Goal: Transaction & Acquisition: Purchase product/service

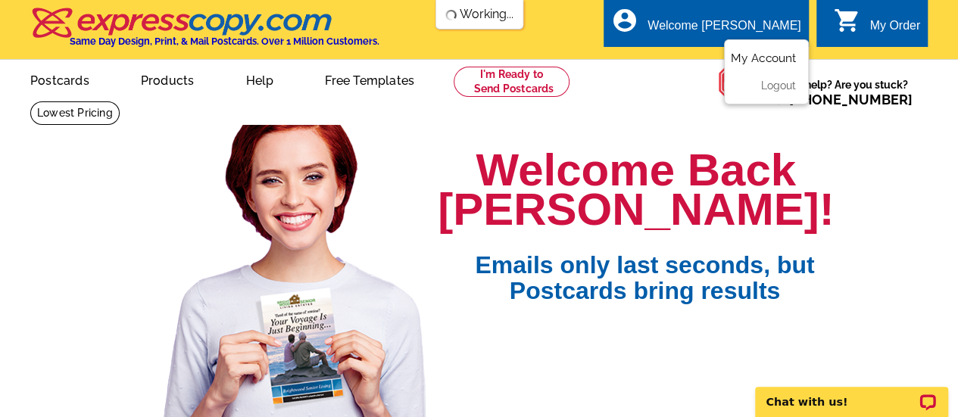
click at [760, 58] on link "My Account" at bounding box center [763, 58] width 65 height 14
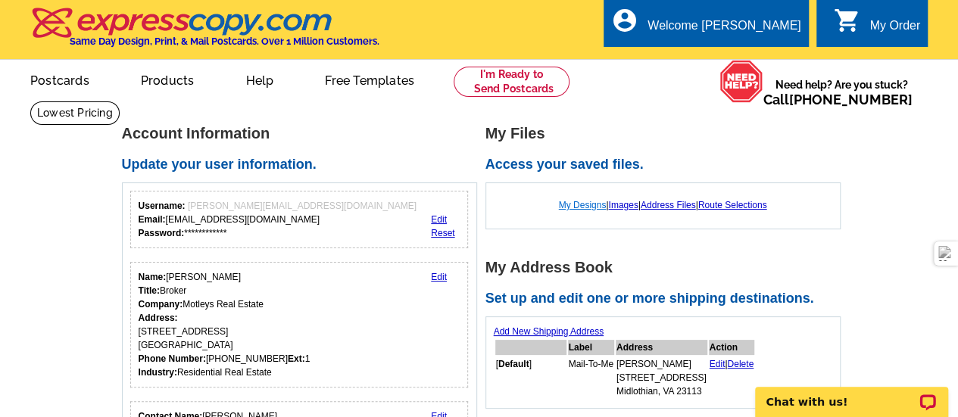
click at [572, 205] on link "My Designs" at bounding box center [583, 205] width 48 height 11
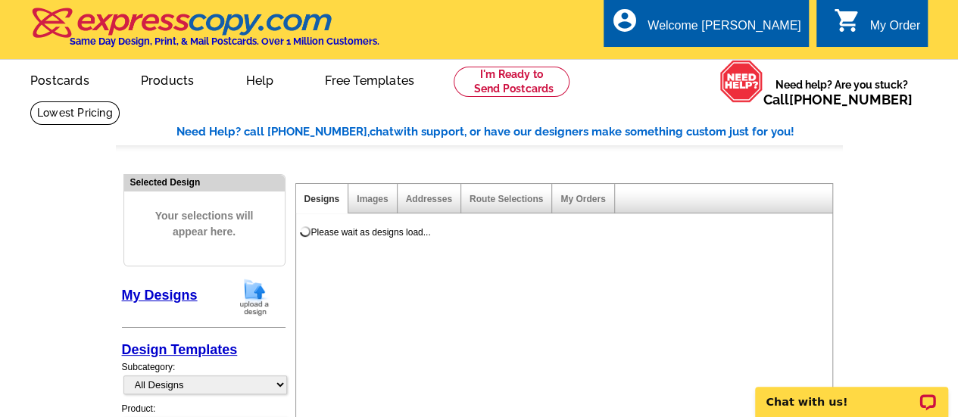
click at [250, 292] on img at bounding box center [254, 297] width 39 height 39
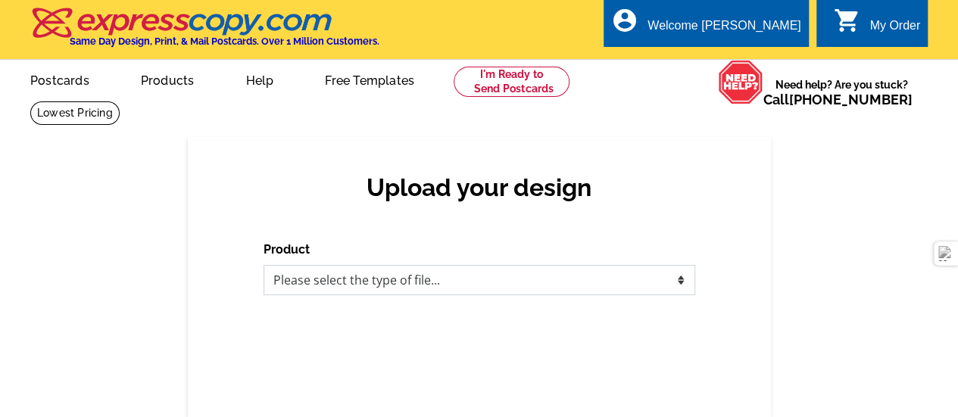
click at [363, 279] on select "Please select the type of file... Postcards Business Cards Letters and flyers G…" at bounding box center [480, 280] width 432 height 30
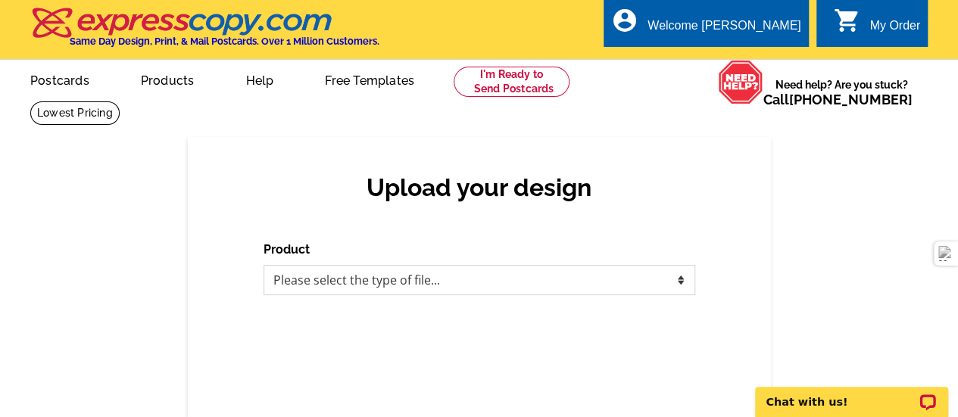
select select "1"
click at [264, 266] on select "Please select the type of file... Postcards Business Cards Letters and flyers G…" at bounding box center [480, 280] width 432 height 30
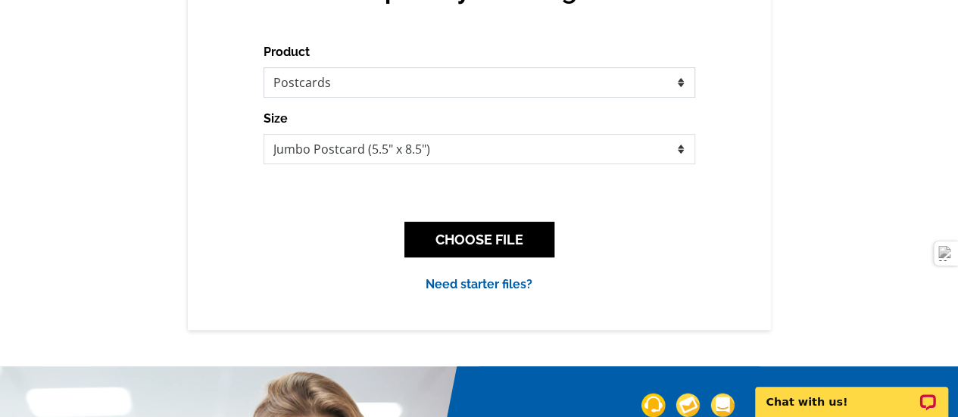
scroll to position [227, 0]
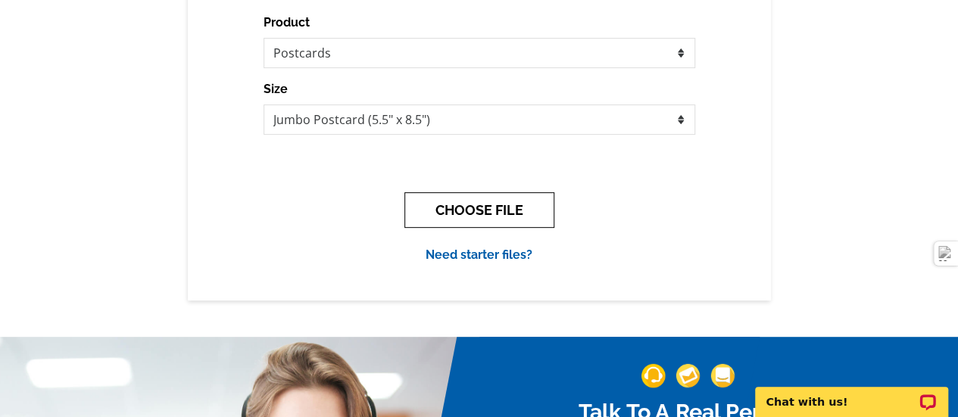
click at [495, 211] on button "CHOOSE FILE" at bounding box center [479, 210] width 150 height 36
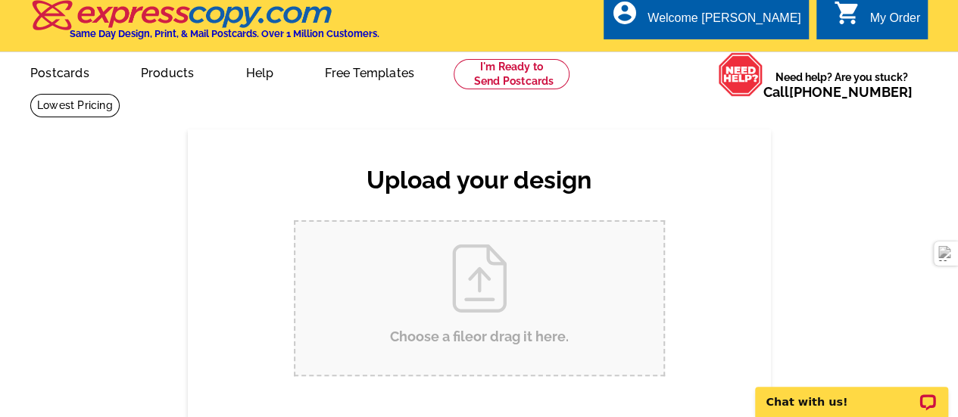
scroll to position [0, 0]
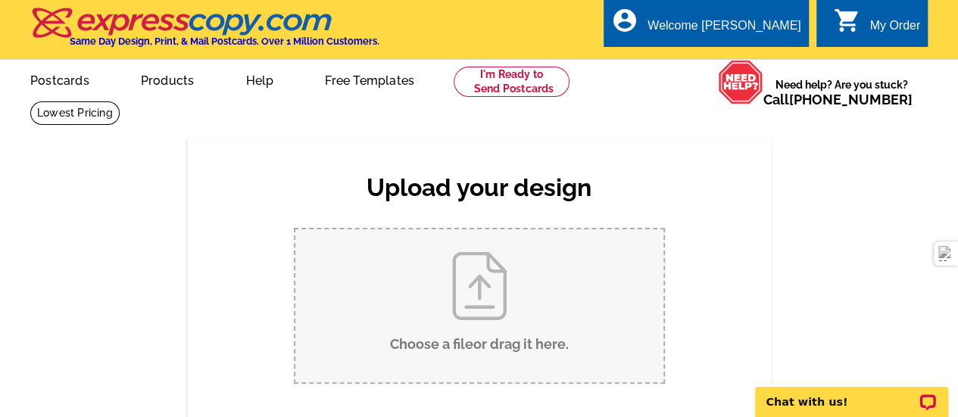
click at [503, 317] on input "Choose a file or drag it here ." at bounding box center [479, 305] width 368 height 153
type input "C:\fakepath\R25032A_Dawson_Postcard.pdf"
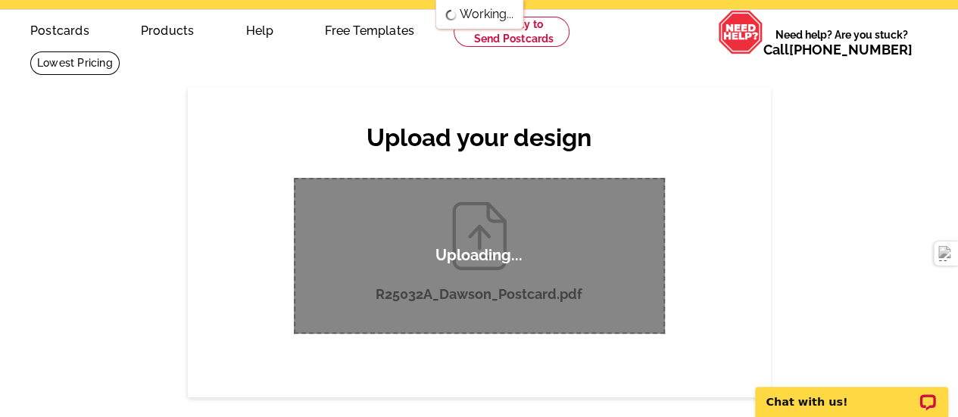
scroll to position [76, 0]
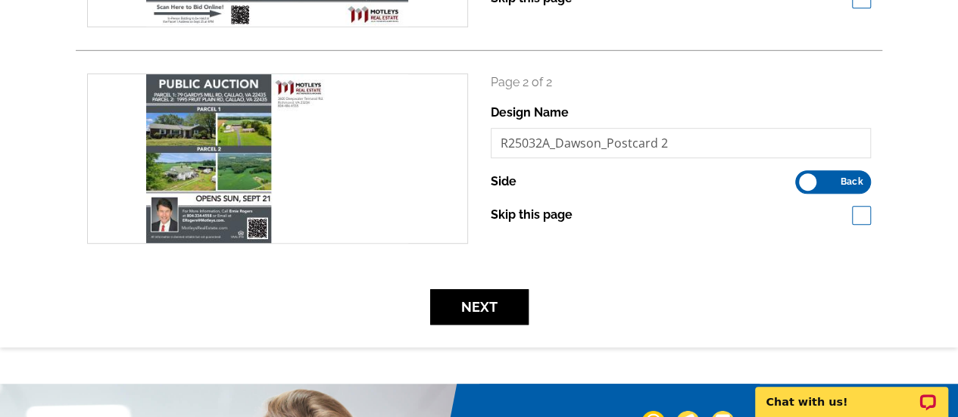
scroll to position [454, 0]
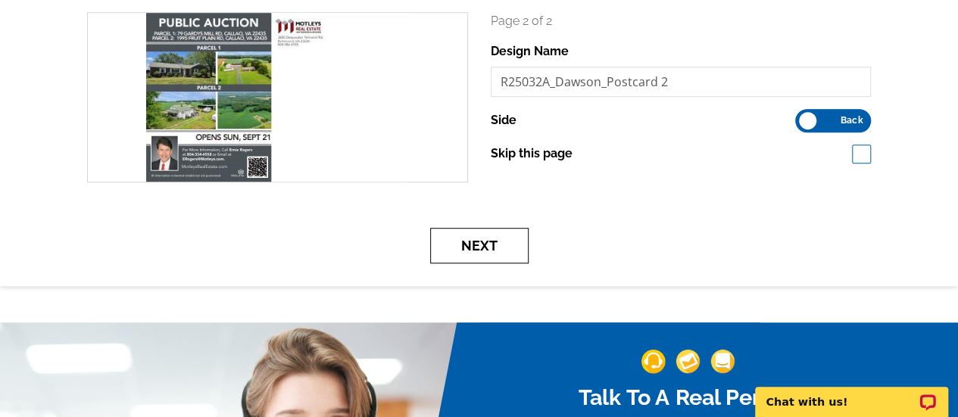
click at [488, 249] on button "Next" at bounding box center [479, 246] width 98 height 36
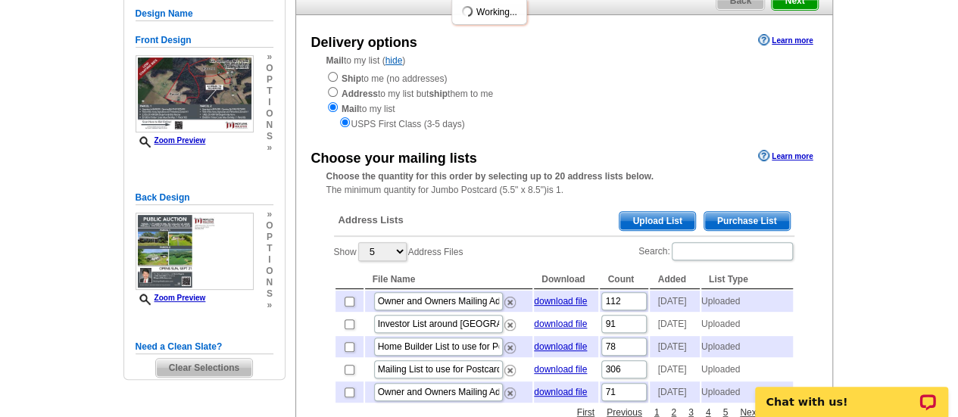
click at [674, 217] on span "Upload List" at bounding box center [656, 221] width 75 height 18
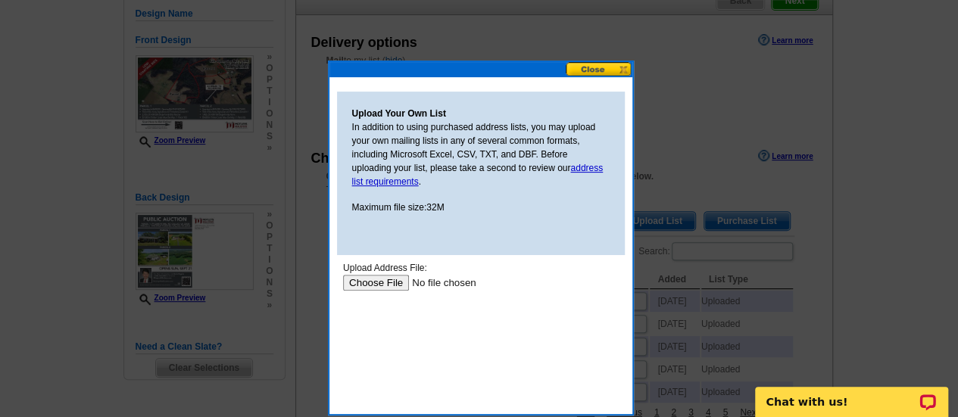
click at [374, 282] on input "file" at bounding box center [438, 283] width 192 height 16
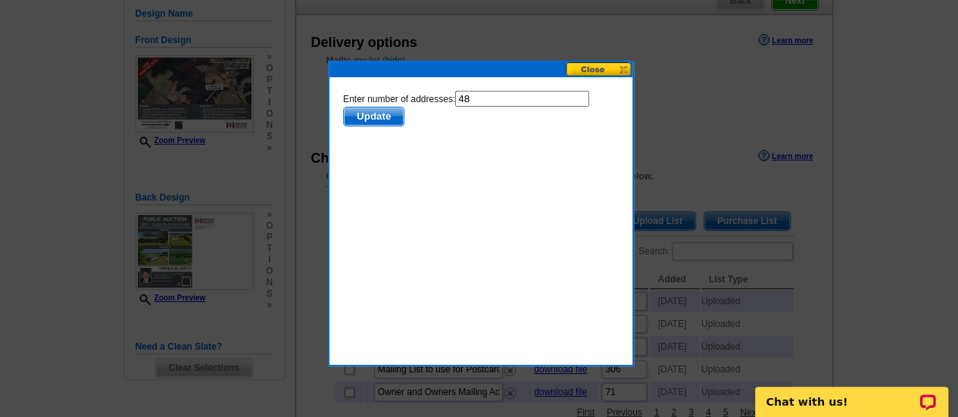
click at [362, 114] on span "Update" at bounding box center [373, 117] width 60 height 18
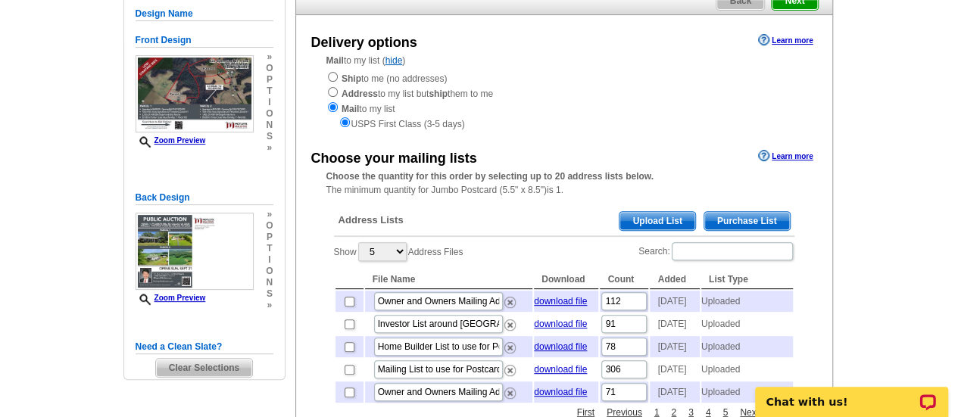
click at [661, 220] on span "Upload List" at bounding box center [656, 221] width 75 height 18
click at [638, 223] on span "Upload List" at bounding box center [656, 221] width 75 height 18
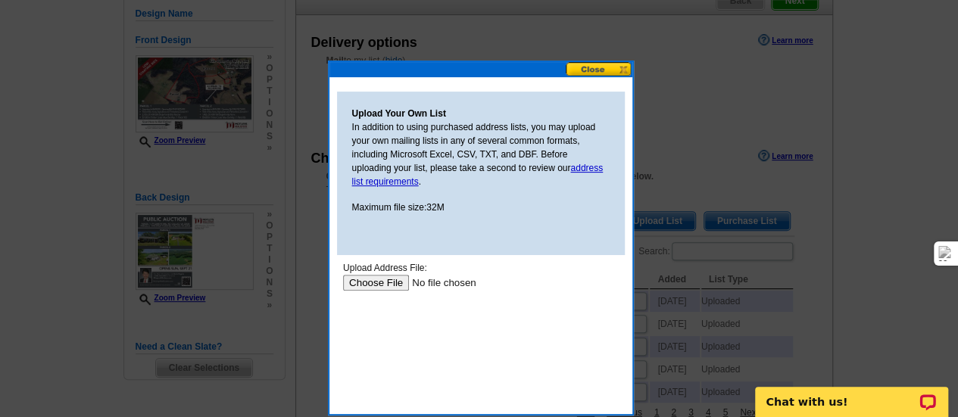
click at [378, 285] on input "file" at bounding box center [438, 283] width 192 height 16
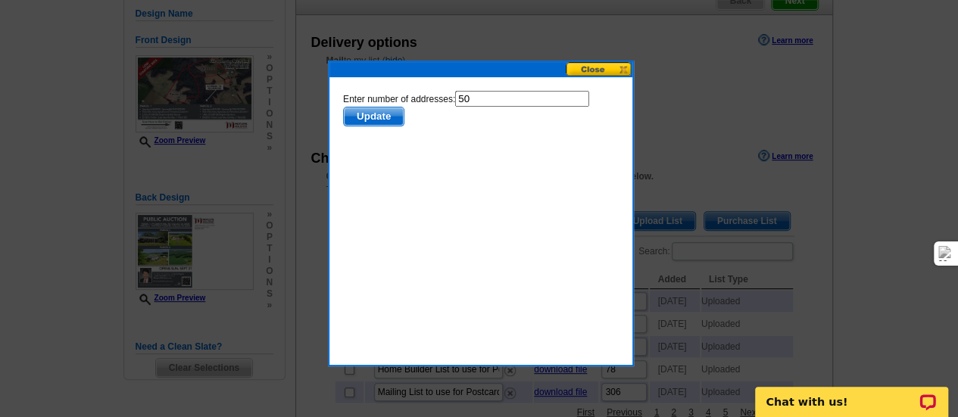
click at [392, 114] on span "Update" at bounding box center [373, 117] width 60 height 18
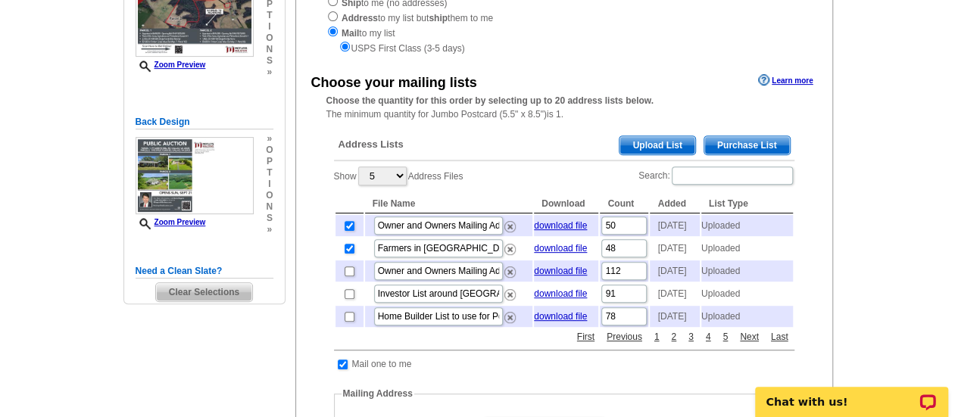
scroll to position [303, 0]
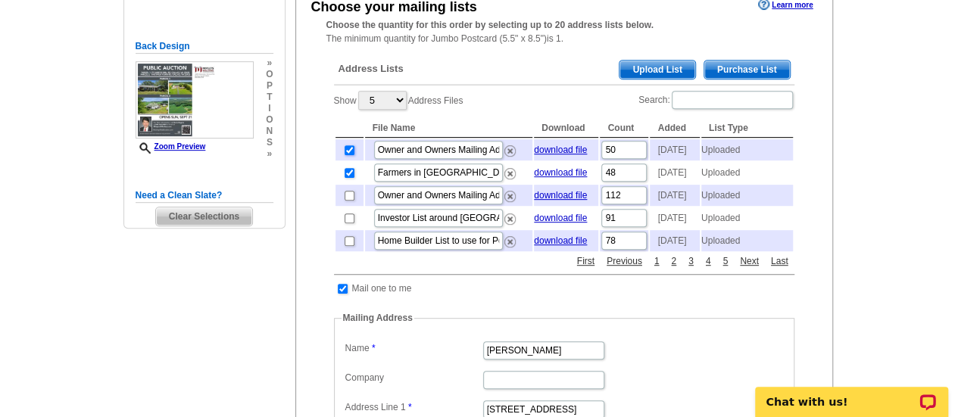
click at [346, 154] on input "checkbox" at bounding box center [350, 150] width 10 height 10
checkbox input "false"
click at [650, 67] on span "Upload List" at bounding box center [656, 70] width 75 height 18
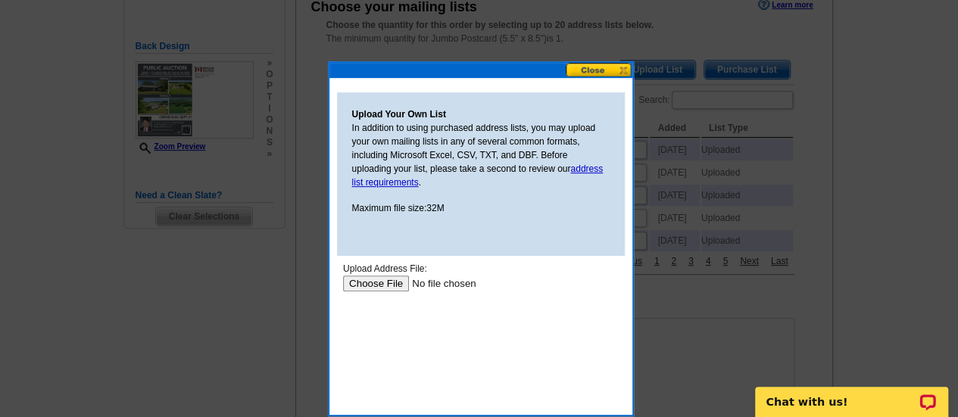
scroll to position [0, 0]
click at [373, 284] on input "file" at bounding box center [438, 283] width 192 height 16
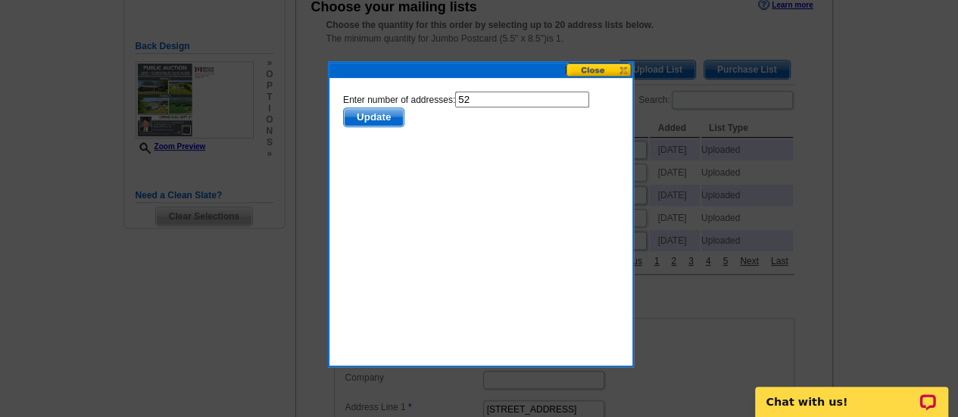
click at [375, 111] on span "Update" at bounding box center [373, 117] width 60 height 18
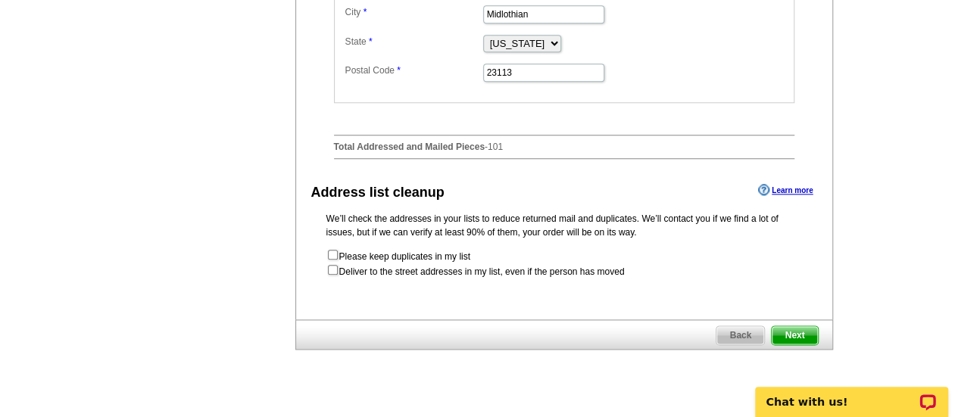
scroll to position [833, 0]
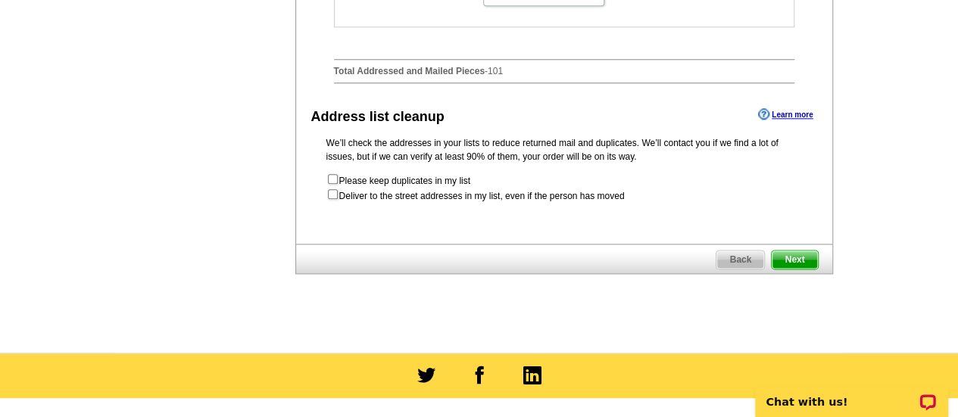
click at [806, 269] on span "Next" at bounding box center [794, 260] width 45 height 18
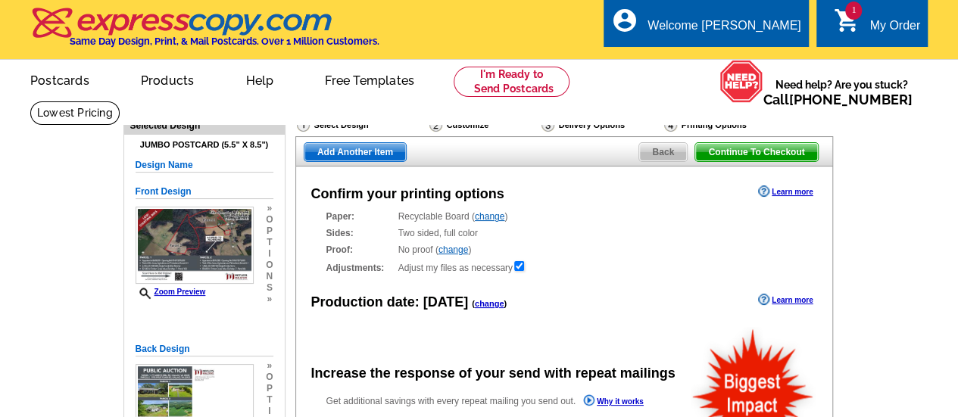
radio input "false"
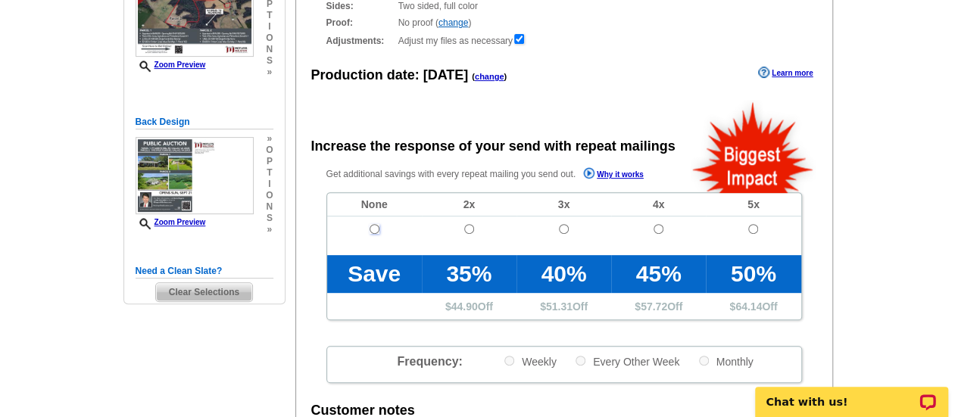
click at [377, 229] on input "radio" at bounding box center [375, 229] width 10 height 10
radio input "true"
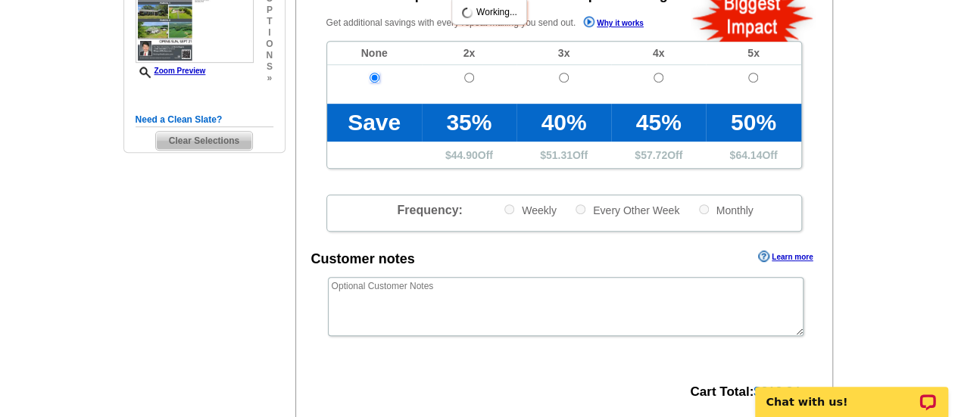
scroll to position [530, 0]
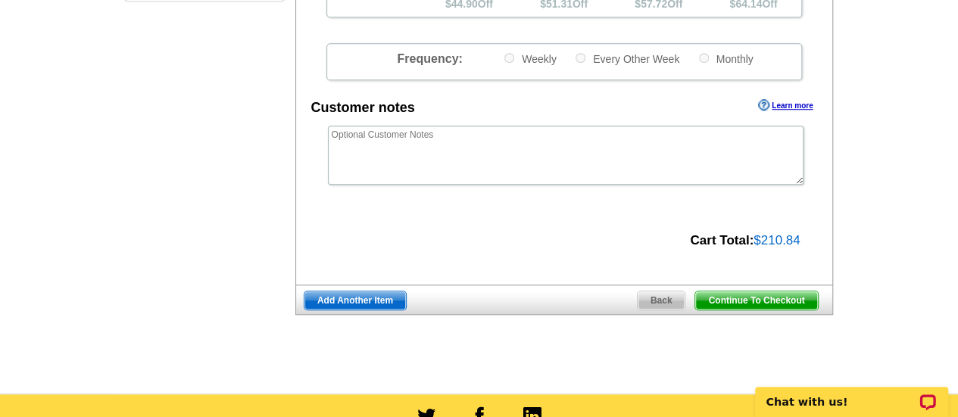
click at [735, 298] on span "Continue To Checkout" at bounding box center [756, 301] width 122 height 18
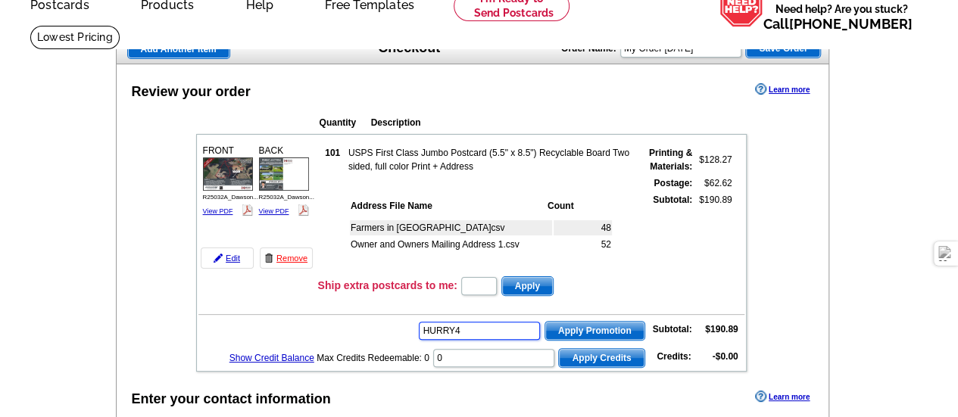
type input "HURRY40"
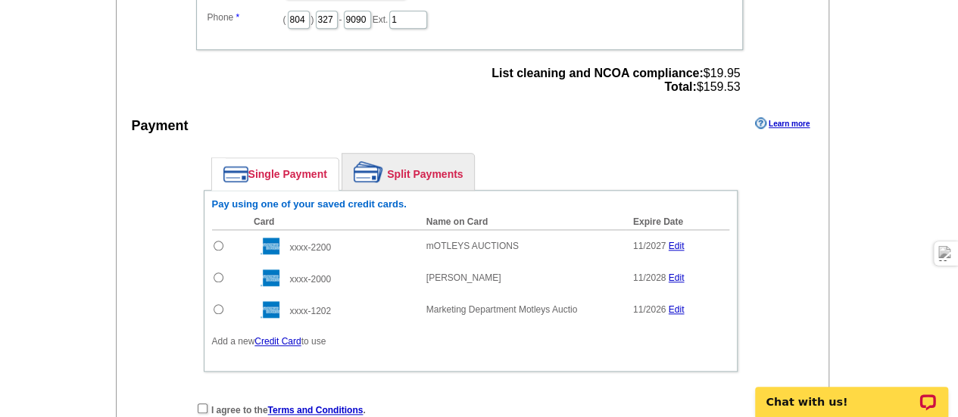
scroll to position [682, 0]
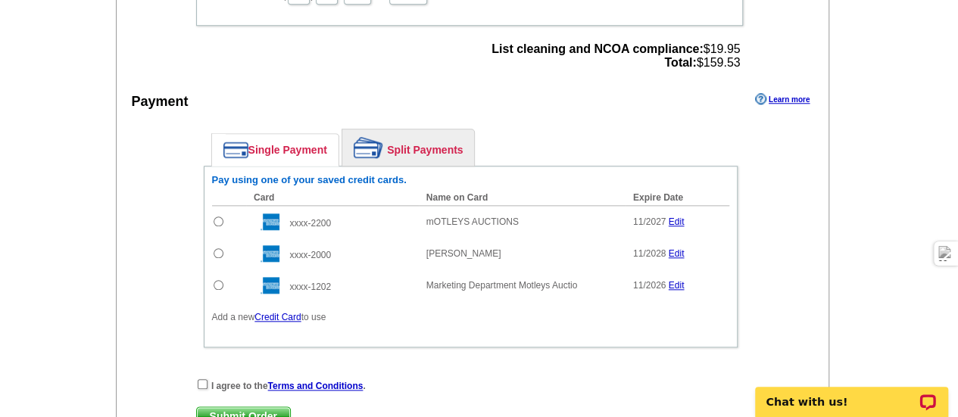
click at [218, 219] on input "radio" at bounding box center [219, 222] width 10 height 10
radio input "true"
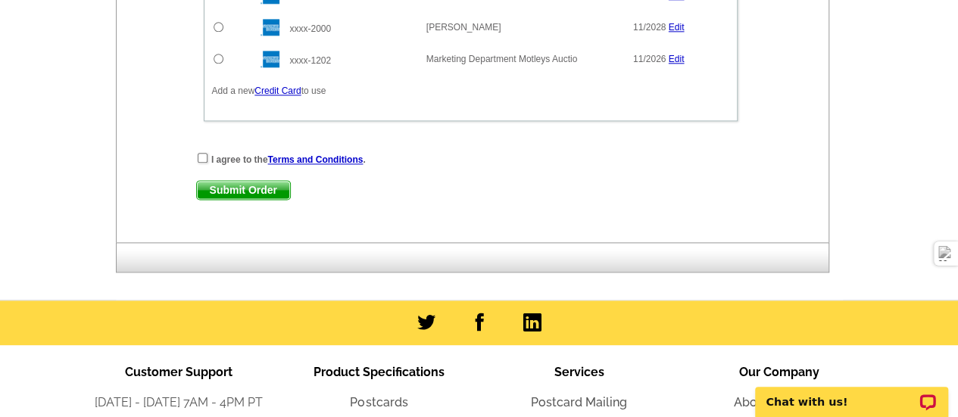
scroll to position [909, 0]
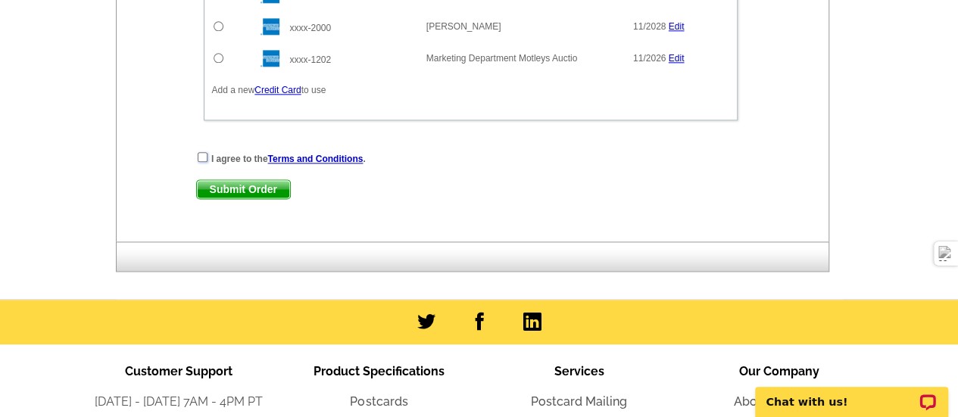
click at [203, 157] on input "checkbox" at bounding box center [203, 157] width 10 height 10
checkbox input "true"
click at [222, 175] on div "I agree to the Terms and Conditions . Submit Order Submit Order" at bounding box center [470, 182] width 549 height 62
click at [219, 183] on span "Submit Order" at bounding box center [243, 189] width 93 height 18
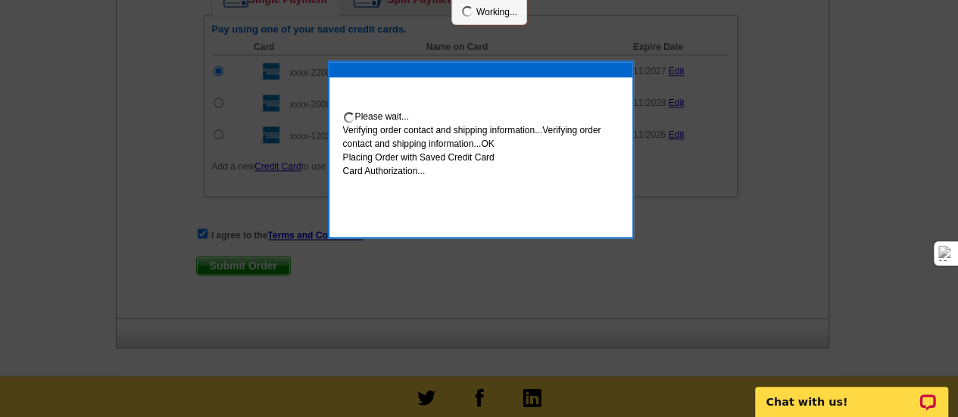
scroll to position [985, 0]
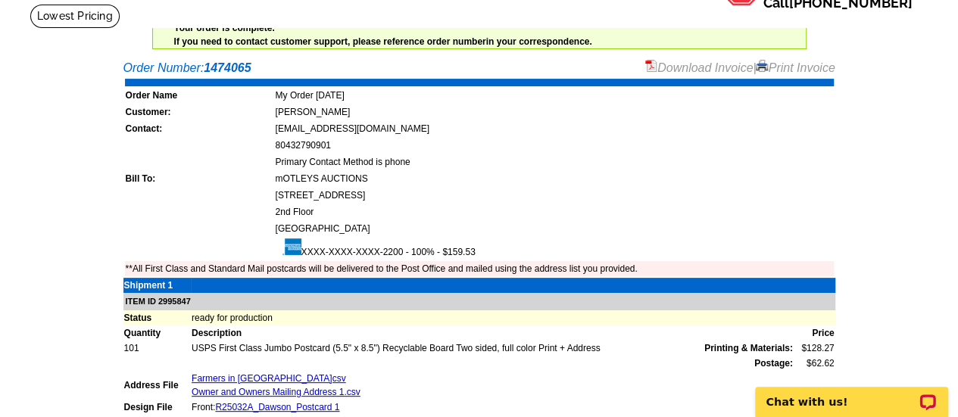
scroll to position [76, 0]
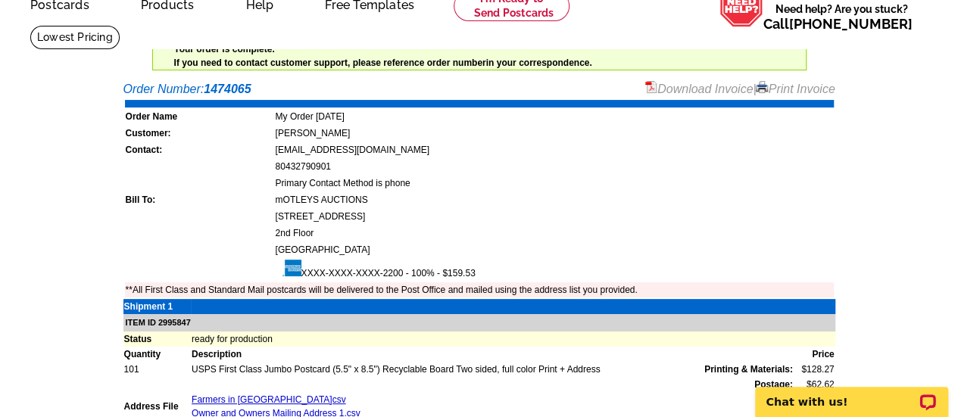
click at [699, 89] on link "Download Invoice" at bounding box center [699, 89] width 108 height 13
